Goal: Task Accomplishment & Management: Complete application form

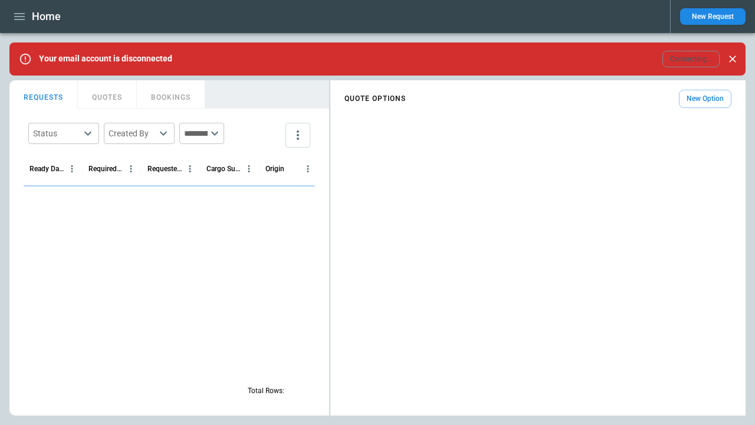
click at [19, 17] on icon "button" at bounding box center [19, 16] width 11 height 7
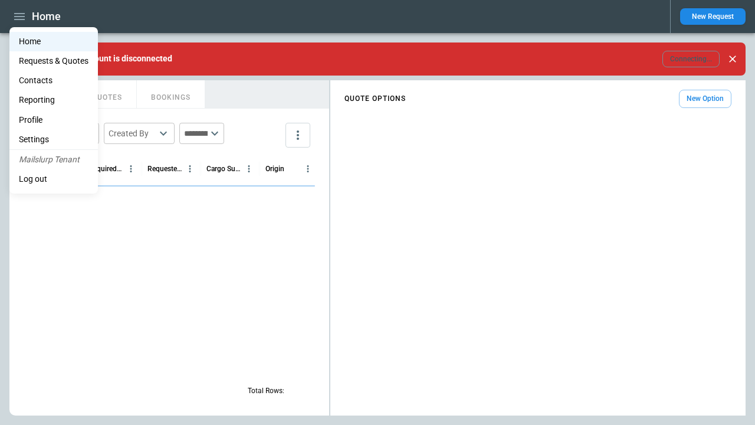
click at [54, 80] on li "Contacts" at bounding box center [53, 80] width 88 height 19
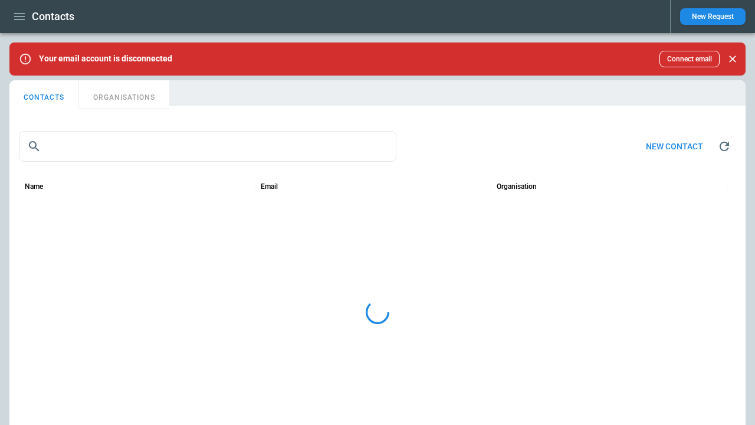
click at [124, 94] on button "ORGANISATIONS" at bounding box center [124, 94] width 90 height 28
click at [664, 146] on button "New organisation" at bounding box center [664, 146] width 98 height 25
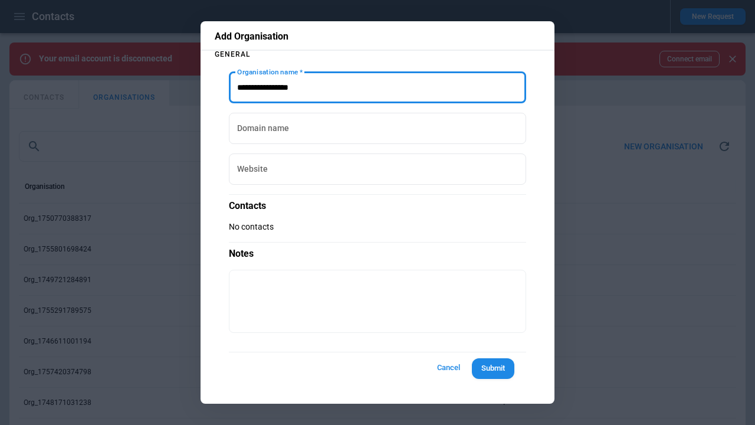
type input "**********"
click at [493, 368] on button "Submit" at bounding box center [493, 368] width 42 height 21
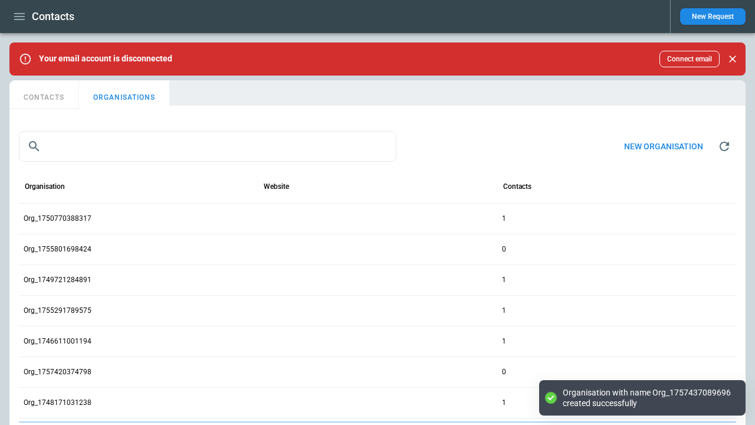
click at [44, 94] on button "CONTACTS" at bounding box center [44, 94] width 70 height 28
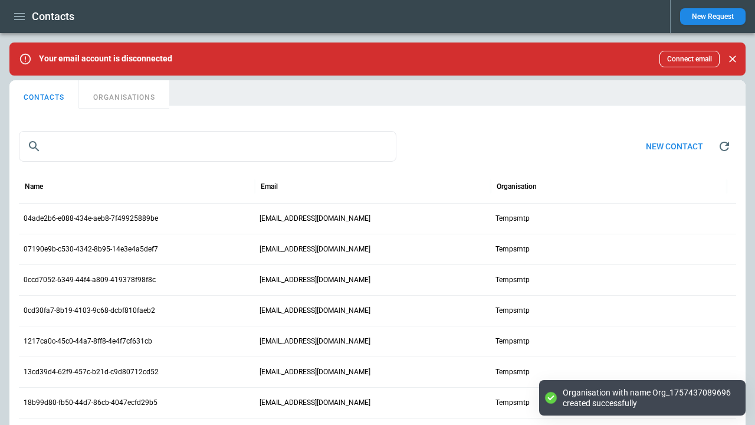
click at [674, 146] on button "New contact" at bounding box center [675, 146] width 76 height 25
